Goal: Task Accomplishment & Management: Manage account settings

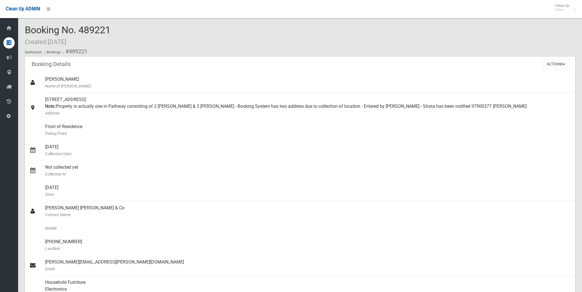
scroll to position [157, 0]
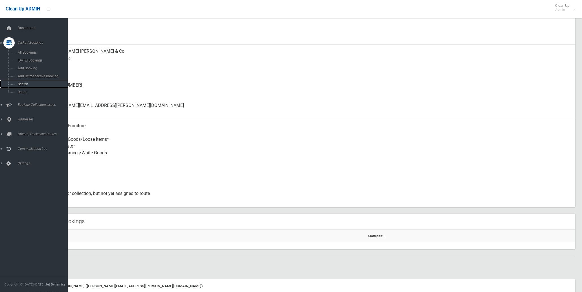
click at [26, 83] on span "Search" at bounding box center [42, 84] width 52 height 4
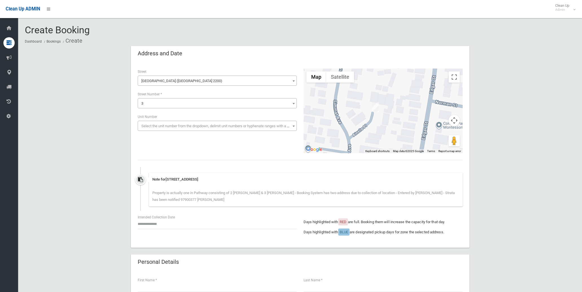
select select "****"
select select "*"
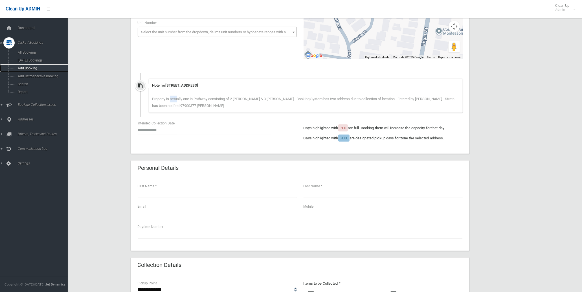
click at [37, 70] on span "Add Booking" at bounding box center [42, 68] width 52 height 4
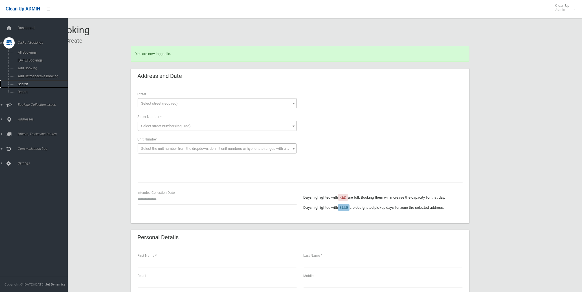
click at [23, 83] on span "Search" at bounding box center [42, 84] width 52 height 4
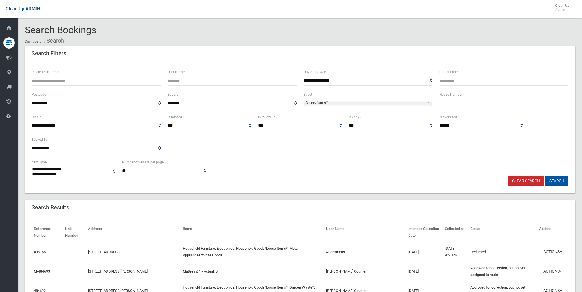
select select
click at [65, 84] on input "Reference Number" at bounding box center [96, 80] width 129 height 10
type input "******"
click at [545, 176] on button "Search" at bounding box center [556, 181] width 23 height 10
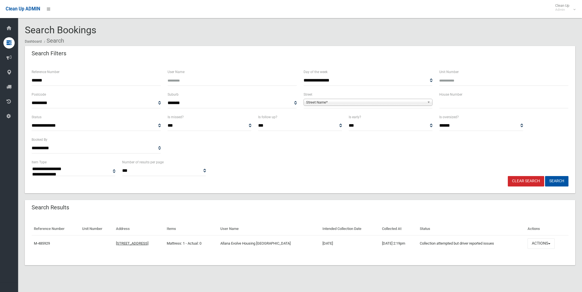
select select
drag, startPoint x: 554, startPoint y: 242, endPoint x: 539, endPoint y: 227, distance: 21.2
click at [553, 242] on button "Actions" at bounding box center [541, 244] width 27 height 10
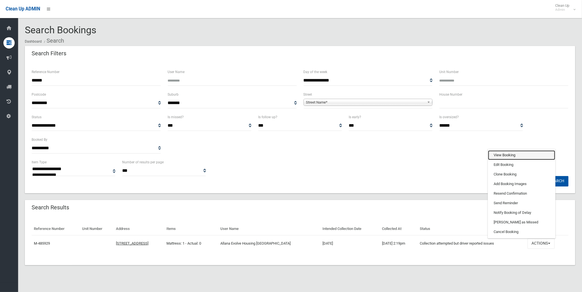
click at [496, 154] on link "View Booking" at bounding box center [521, 155] width 67 height 10
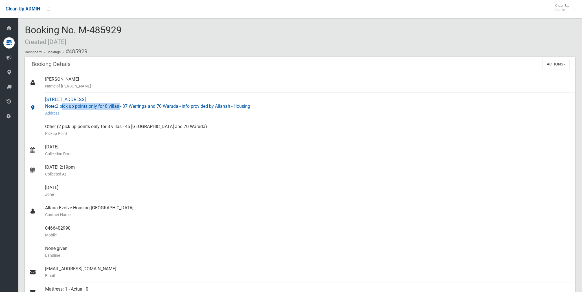
drag, startPoint x: 61, startPoint y: 106, endPoint x: 120, endPoint y: 108, distance: 59.3
click at [120, 108] on div "[STREET_ADDRESS] Note: 2 pick up points only for 8 villas - 37 Warringa and 70 …" at bounding box center [308, 106] width 526 height 27
drag, startPoint x: 120, startPoint y: 108, endPoint x: 115, endPoint y: 106, distance: 5.7
click at [115, 106] on div "[STREET_ADDRESS] Note: 2 pick up points only for 8 villas - 37 Warringa and 70 …" at bounding box center [308, 106] width 526 height 27
drag, startPoint x: 107, startPoint y: 106, endPoint x: 148, endPoint y: 108, distance: 41.5
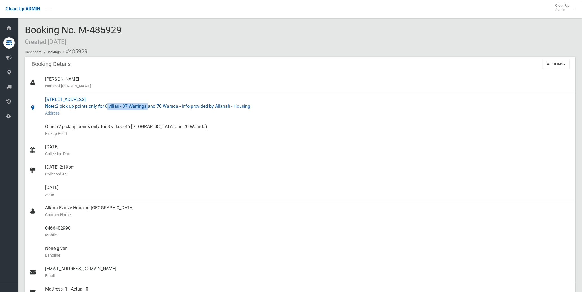
click at [148, 108] on div "[STREET_ADDRESS] Note: 2 pick up points only for 8 villas - 37 Warringa and 70 …" at bounding box center [308, 106] width 526 height 27
drag, startPoint x: 148, startPoint y: 108, endPoint x: 137, endPoint y: 106, distance: 10.9
click at [137, 106] on div "[STREET_ADDRESS] Note: 2 pick up points only for 8 villas - 37 Warringa and 70 …" at bounding box center [308, 106] width 526 height 27
drag, startPoint x: 159, startPoint y: 105, endPoint x: 188, endPoint y: 106, distance: 29.1
click at [188, 106] on div "[STREET_ADDRESS] Note: 2 pick up points only for 8 villas - 37 Warringa and 70 …" at bounding box center [308, 106] width 526 height 27
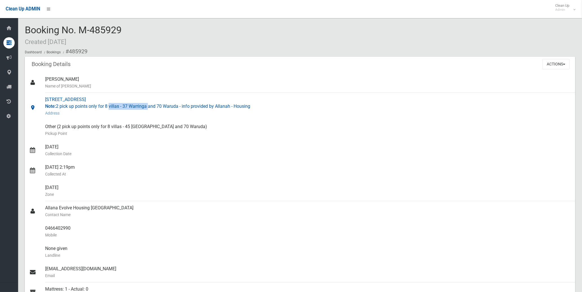
drag, startPoint x: 108, startPoint y: 106, endPoint x: 148, endPoint y: 106, distance: 40.1
click at [148, 106] on div "[STREET_ADDRESS] Note: 2 pick up points only for 8 villas - 37 Warringa and 70 …" at bounding box center [308, 106] width 526 height 27
click at [121, 103] on div "70 Waruda Street, YAGOONA NSW 2199 Note: 2 pick up points only for 8 villas - 3…" at bounding box center [308, 106] width 526 height 27
drag, startPoint x: 105, startPoint y: 108, endPoint x: 131, endPoint y: 108, distance: 25.4
click at [131, 108] on div "70 Waruda Street, YAGOONA NSW 2199 Note: 2 pick up points only for 8 villas - 3…" at bounding box center [308, 106] width 526 height 27
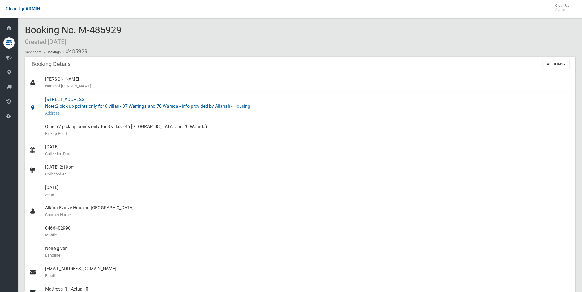
drag, startPoint x: 131, startPoint y: 108, endPoint x: 111, endPoint y: 111, distance: 20.0
click at [117, 111] on small "Address" at bounding box center [308, 113] width 526 height 7
drag, startPoint x: 107, startPoint y: 105, endPoint x: 148, endPoint y: 106, distance: 41.2
click at [148, 106] on div "70 Waruda Street, YAGOONA NSW 2199 Note: 2 pick up points only for 8 villas - 3…" at bounding box center [308, 106] width 526 height 27
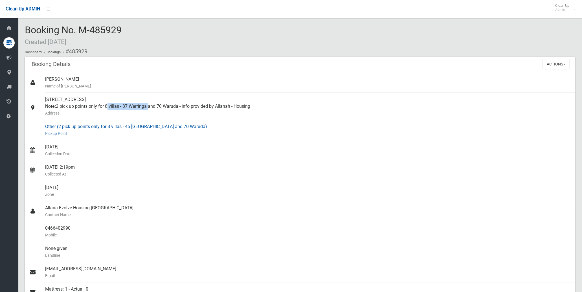
copy div "8 villas - 37 Warringa"
click at [563, 63] on button "Actions" at bounding box center [556, 64] width 27 height 10
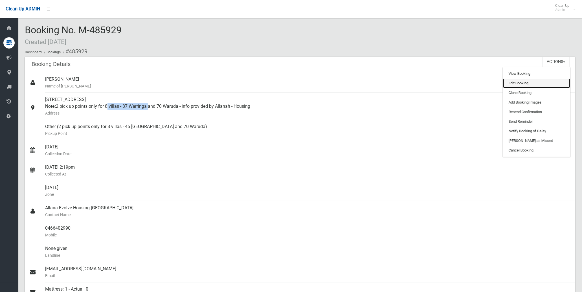
click at [550, 82] on link "Edit Booking" at bounding box center [536, 83] width 67 height 10
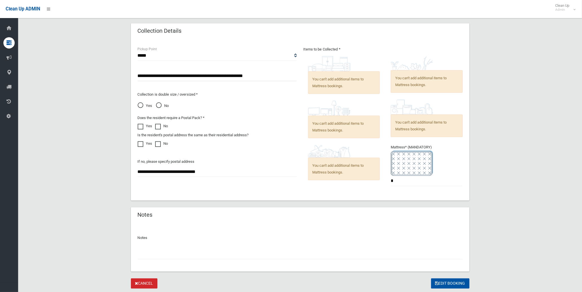
scroll to position [435, 0]
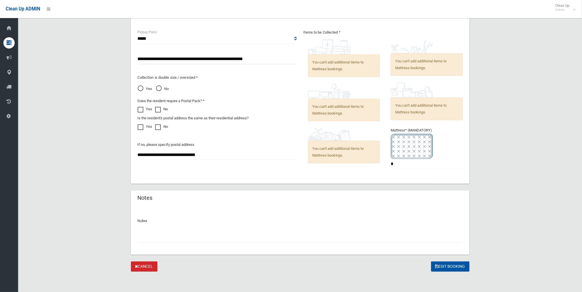
click at [345, 238] on input "text" at bounding box center [300, 237] width 325 height 10
type input "*"
paste input "**********"
drag, startPoint x: 264, startPoint y: 237, endPoint x: 277, endPoint y: 241, distance: 14.3
click at [277, 241] on input "**********" at bounding box center [300, 237] width 325 height 10
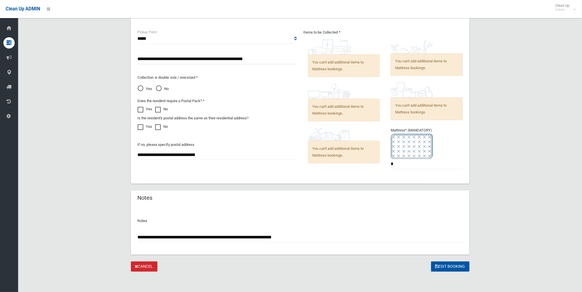
drag, startPoint x: 266, startPoint y: 237, endPoint x: 241, endPoint y: 237, distance: 24.9
click at [241, 237] on input "**********" at bounding box center [300, 237] width 325 height 10
click at [323, 237] on input "**********" at bounding box center [300, 237] width 325 height 10
click at [314, 238] on input "**********" at bounding box center [300, 237] width 325 height 10
click at [285, 236] on input "**********" at bounding box center [300, 237] width 325 height 10
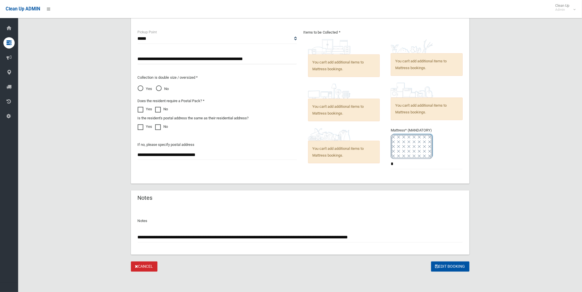
click at [290, 237] on input "**********" at bounding box center [300, 237] width 325 height 10
type input "**********"
click at [448, 267] on button "Edit Booking" at bounding box center [450, 267] width 38 height 10
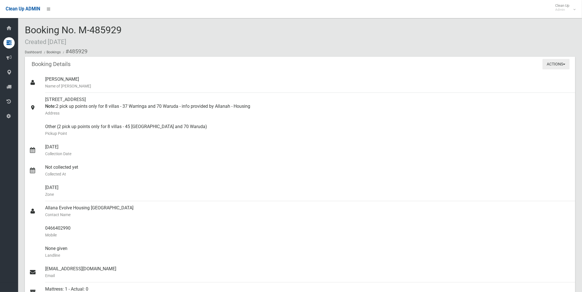
click at [560, 66] on button "Actions" at bounding box center [556, 64] width 27 height 10
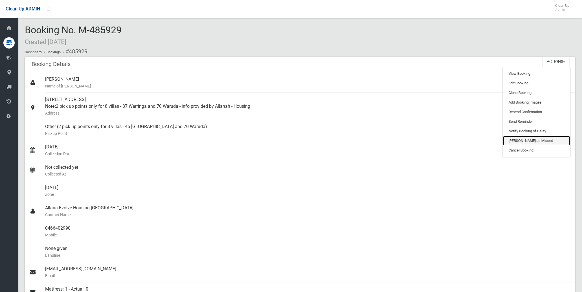
click at [530, 142] on link "[PERSON_NAME] as Missed" at bounding box center [536, 141] width 67 height 10
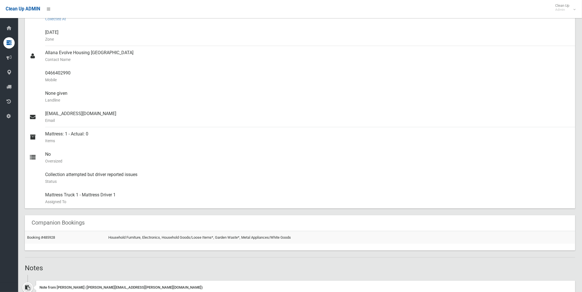
scroll to position [157, 0]
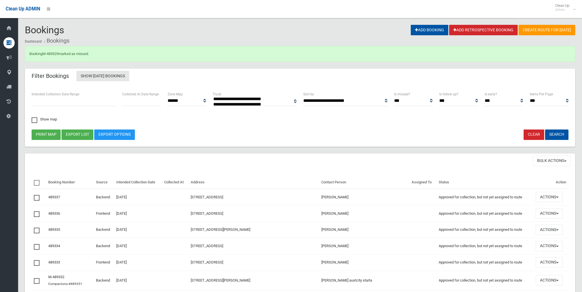
select select
click at [53, 54] on link "M-485929" at bounding box center [50, 54] width 16 height 4
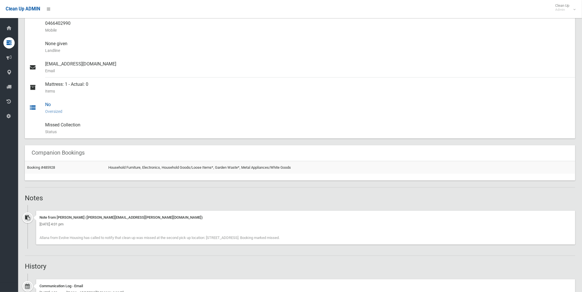
scroll to position [219, 0]
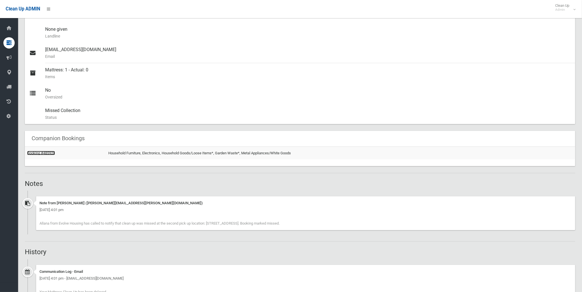
click at [52, 153] on link "Booking #485928" at bounding box center [41, 153] width 28 height 4
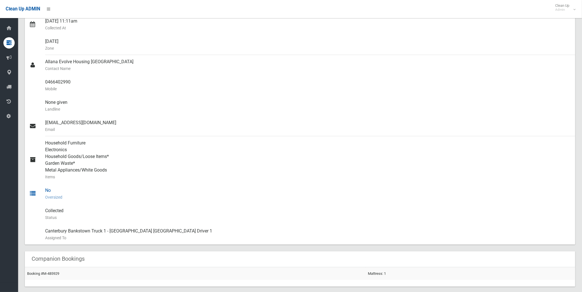
scroll to position [182, 0]
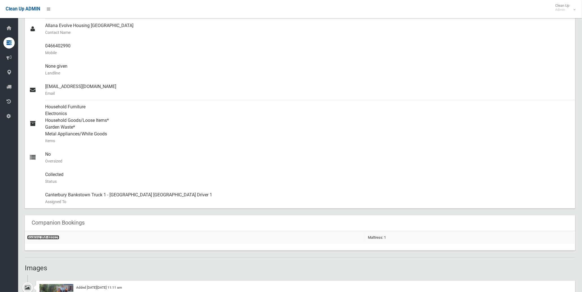
click at [50, 239] on link "Booking #M-485929" at bounding box center [43, 237] width 32 height 4
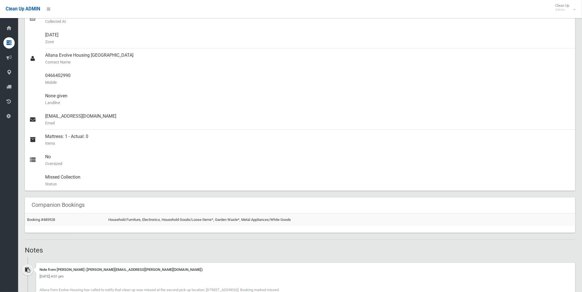
scroll to position [188, 0]
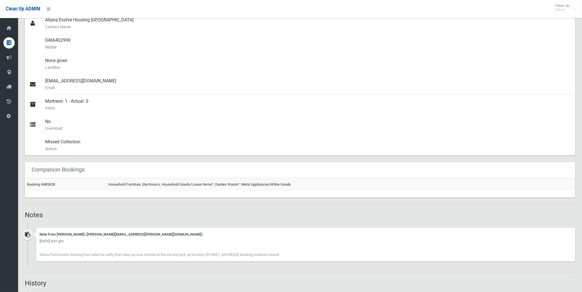
drag, startPoint x: 285, startPoint y: 255, endPoint x: 37, endPoint y: 262, distance: 248.5
click at [37, 262] on div "Note from [PERSON_NAME] ([PERSON_NAME][EMAIL_ADDRESS][PERSON_NAME][DOMAIN_NAME]…" at bounding box center [300, 247] width 551 height 38
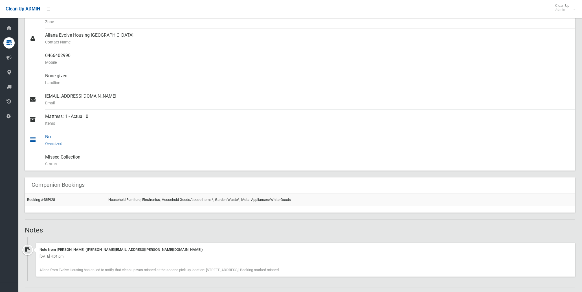
scroll to position [172, 0]
click at [44, 200] on link "Booking #485928" at bounding box center [41, 201] width 28 height 4
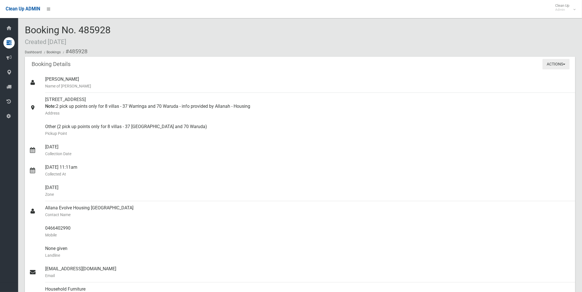
click at [563, 63] on button "Actions" at bounding box center [556, 64] width 27 height 10
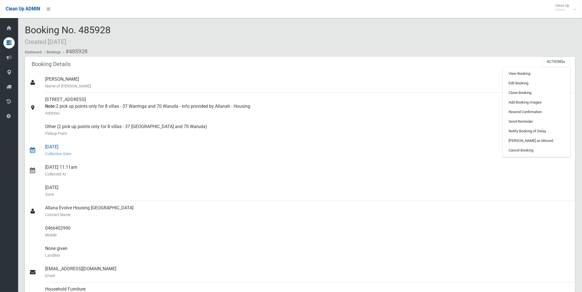
click at [276, 156] on small "Collection Date" at bounding box center [308, 153] width 526 height 7
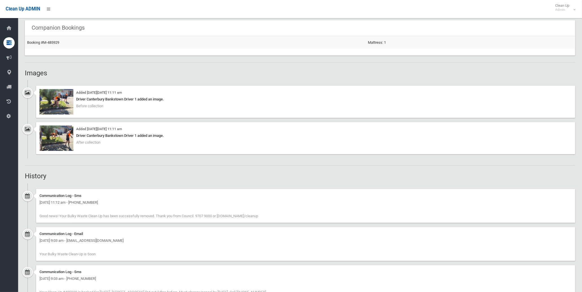
scroll to position [380, 0]
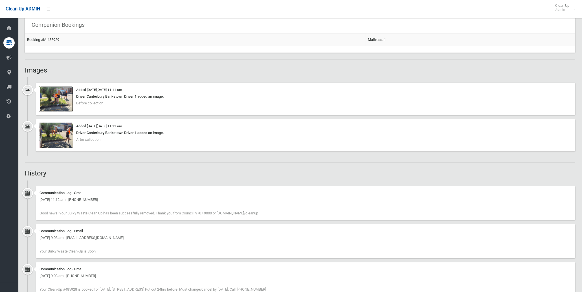
click at [59, 100] on img at bounding box center [57, 98] width 34 height 25
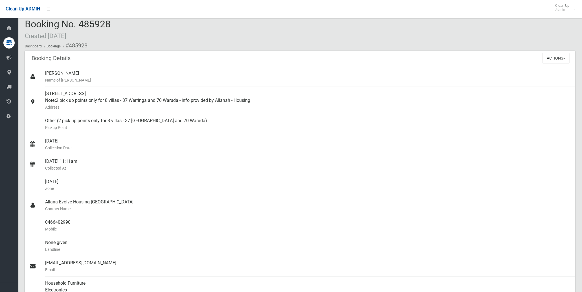
scroll to position [0, 0]
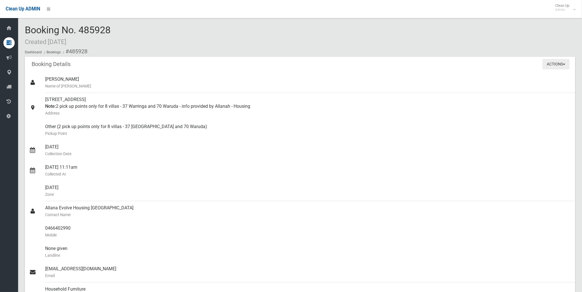
click at [563, 69] on button "Actions" at bounding box center [556, 64] width 27 height 10
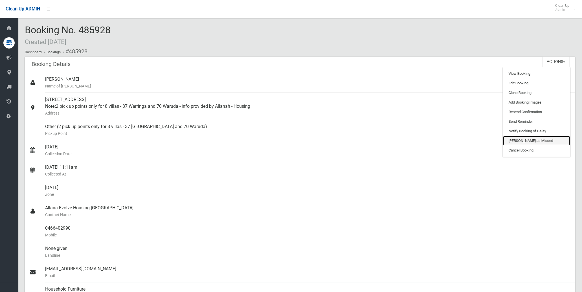
click at [540, 139] on link "[PERSON_NAME] as Missed" at bounding box center [536, 141] width 67 height 10
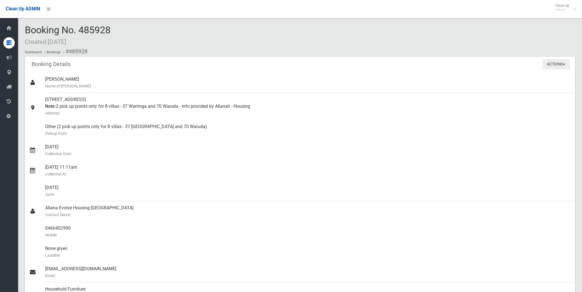
click at [567, 62] on button "Actions" at bounding box center [556, 64] width 27 height 10
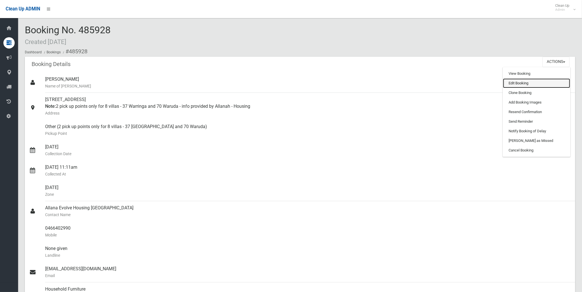
click at [550, 80] on link "Edit Booking" at bounding box center [536, 83] width 67 height 10
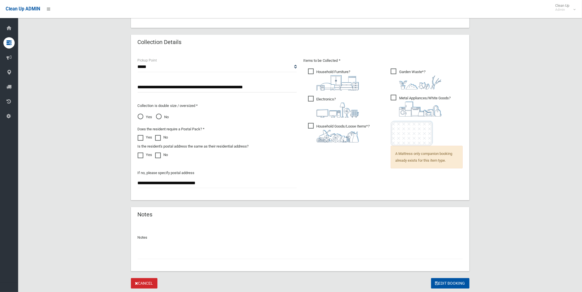
scroll to position [445, 0]
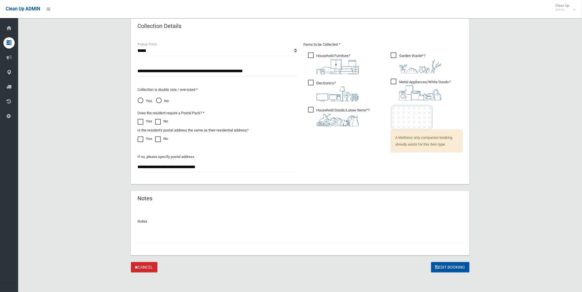
click at [220, 231] on div at bounding box center [300, 235] width 325 height 15
click at [218, 237] on input "text" at bounding box center [300, 238] width 325 height 10
paste input "**********"
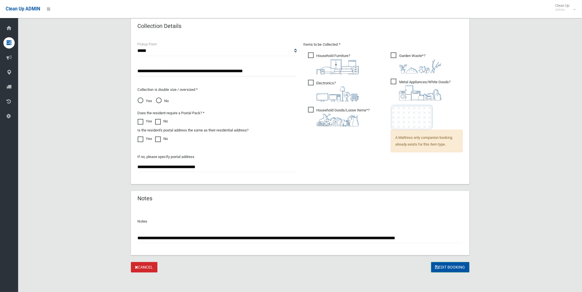
type input "**********"
click at [450, 264] on button "Edit Booking" at bounding box center [450, 267] width 38 height 10
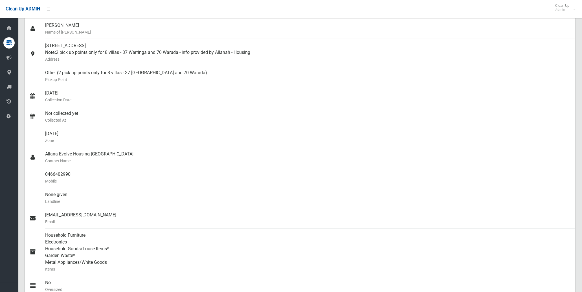
scroll to position [63, 0]
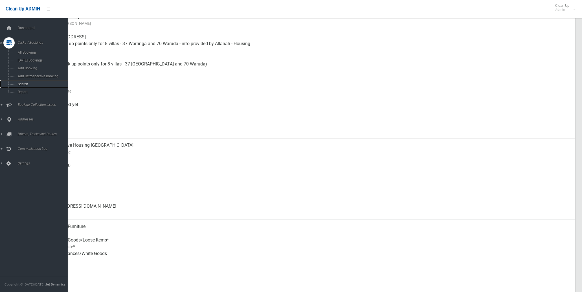
click at [23, 84] on span "Search" at bounding box center [42, 84] width 52 height 4
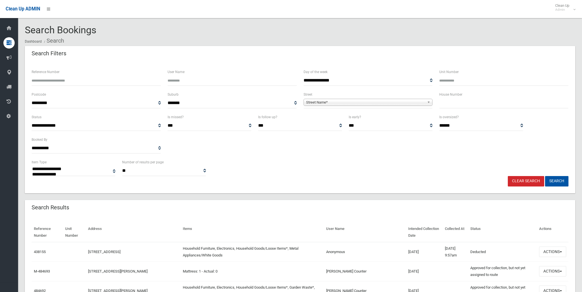
select select
